Goal: Task Accomplishment & Management: Manage account settings

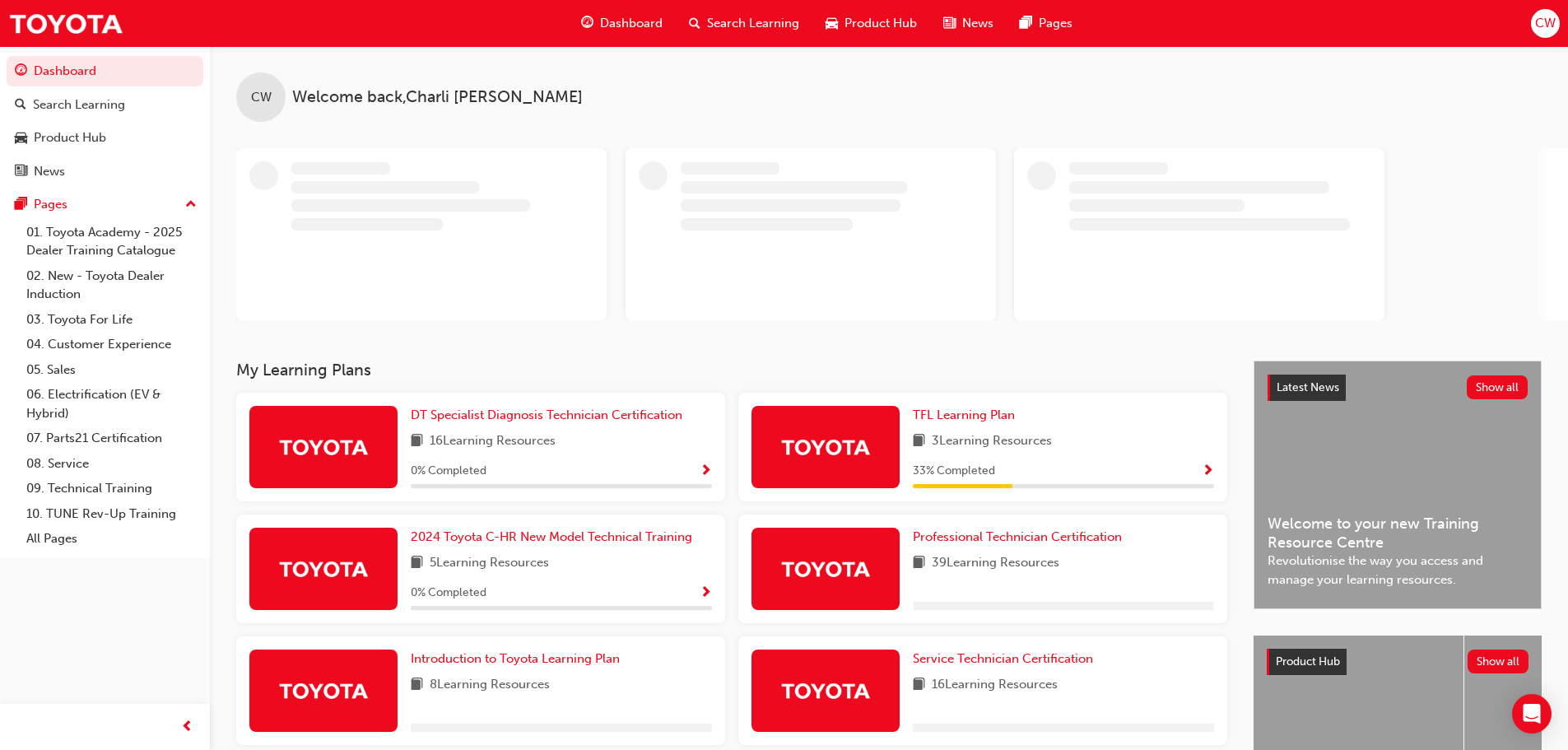
click at [1538, 24] on span "CW" at bounding box center [1545, 24] width 20 height 19
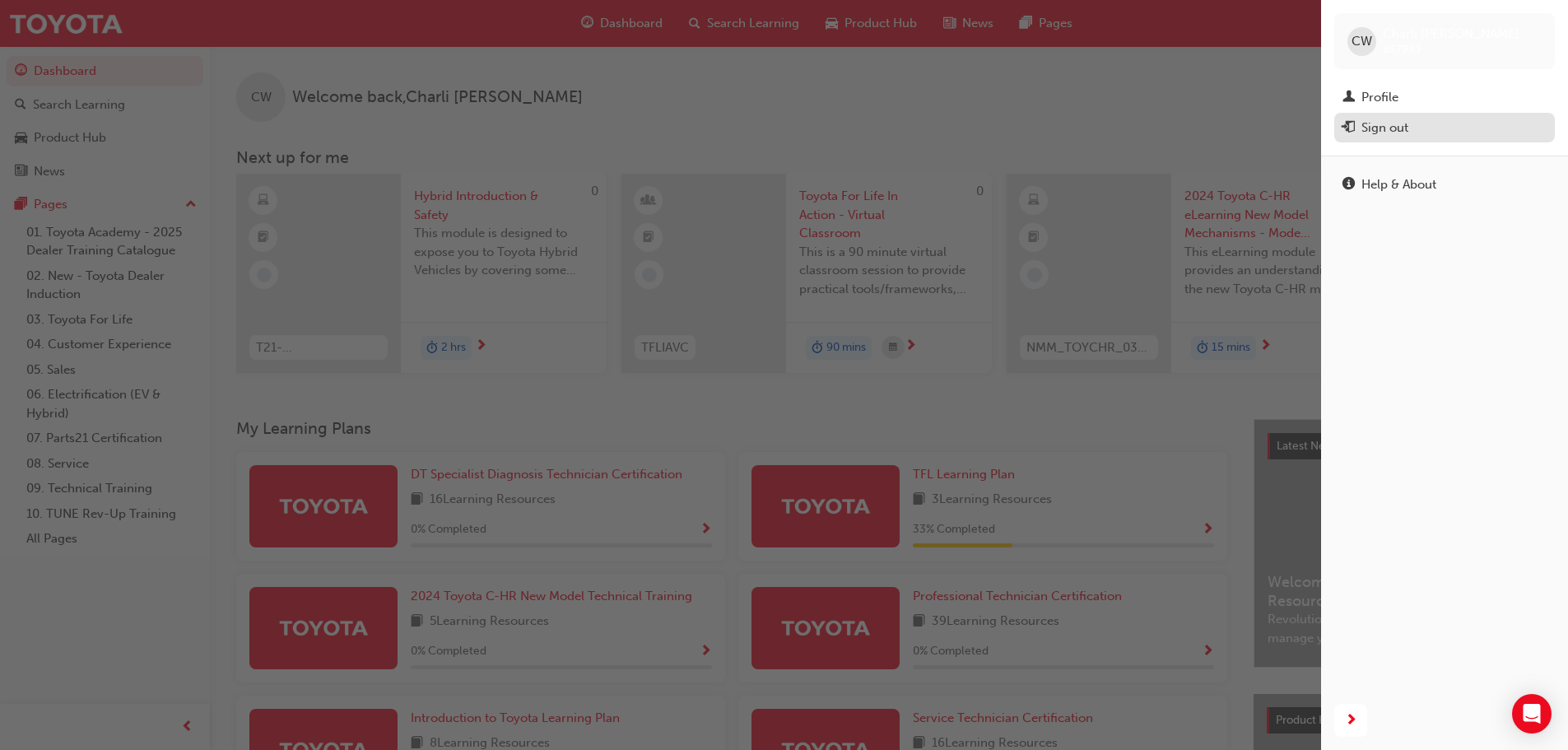
click at [1400, 122] on div "Sign out" at bounding box center [1385, 128] width 47 height 19
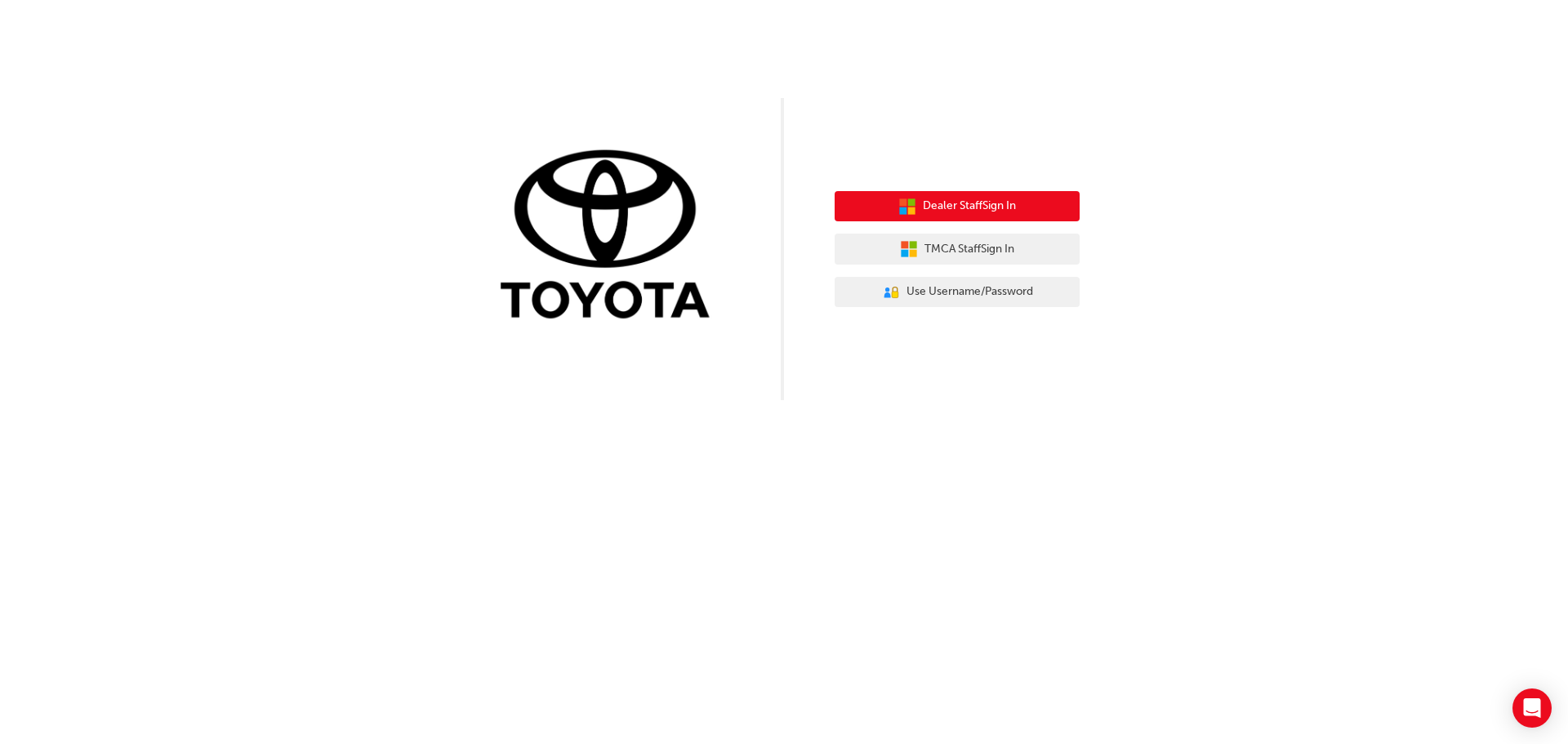
click at [976, 204] on span "Dealer Staff Sign In" at bounding box center [969, 206] width 93 height 18
